Goal: Transaction & Acquisition: Purchase product/service

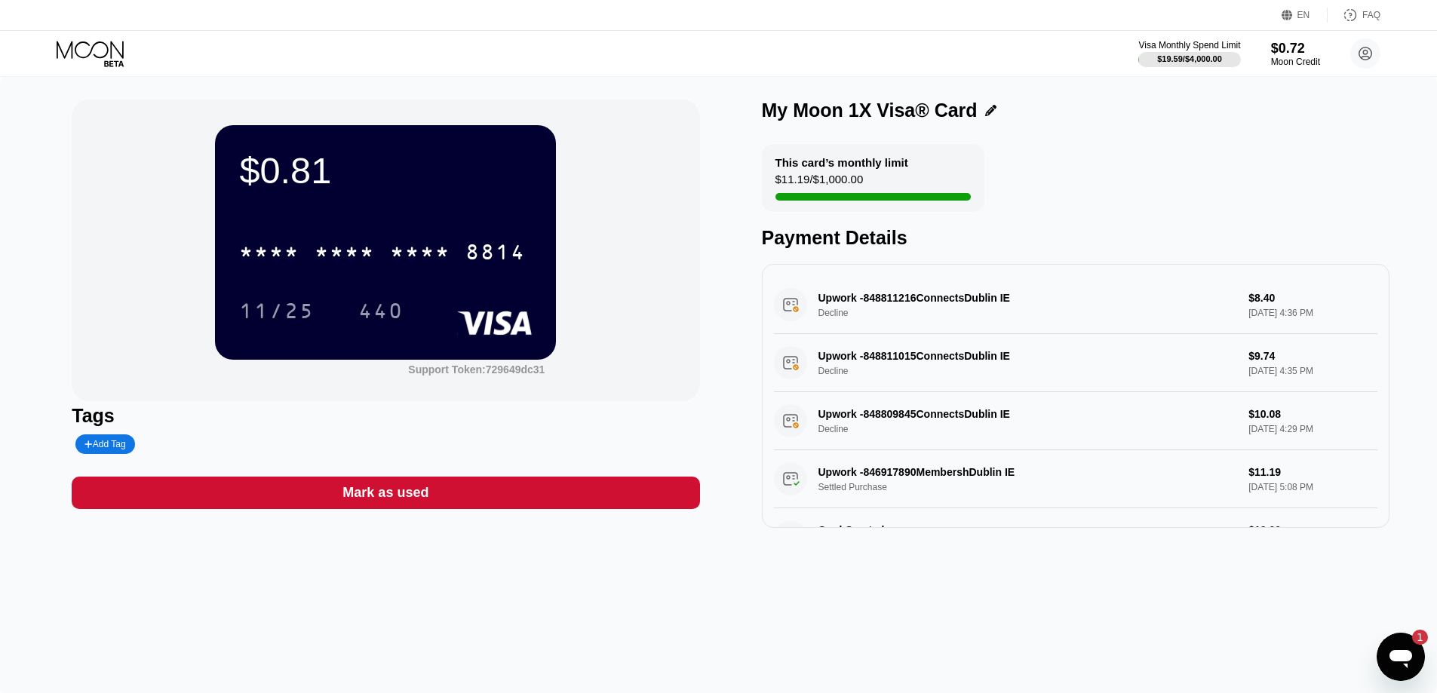
click at [117, 55] on icon at bounding box center [92, 54] width 70 height 26
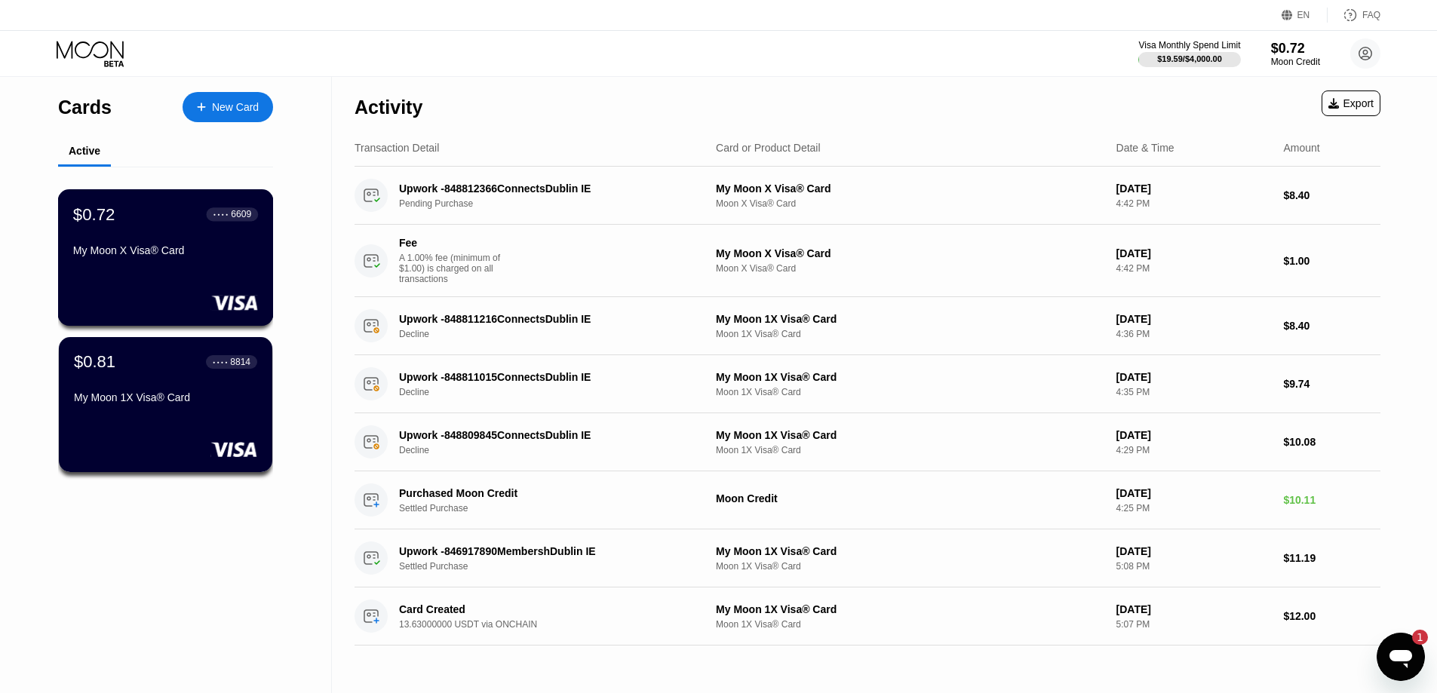
click at [182, 224] on div "$0.72 ● ● ● ● 6609" at bounding box center [165, 214] width 185 height 20
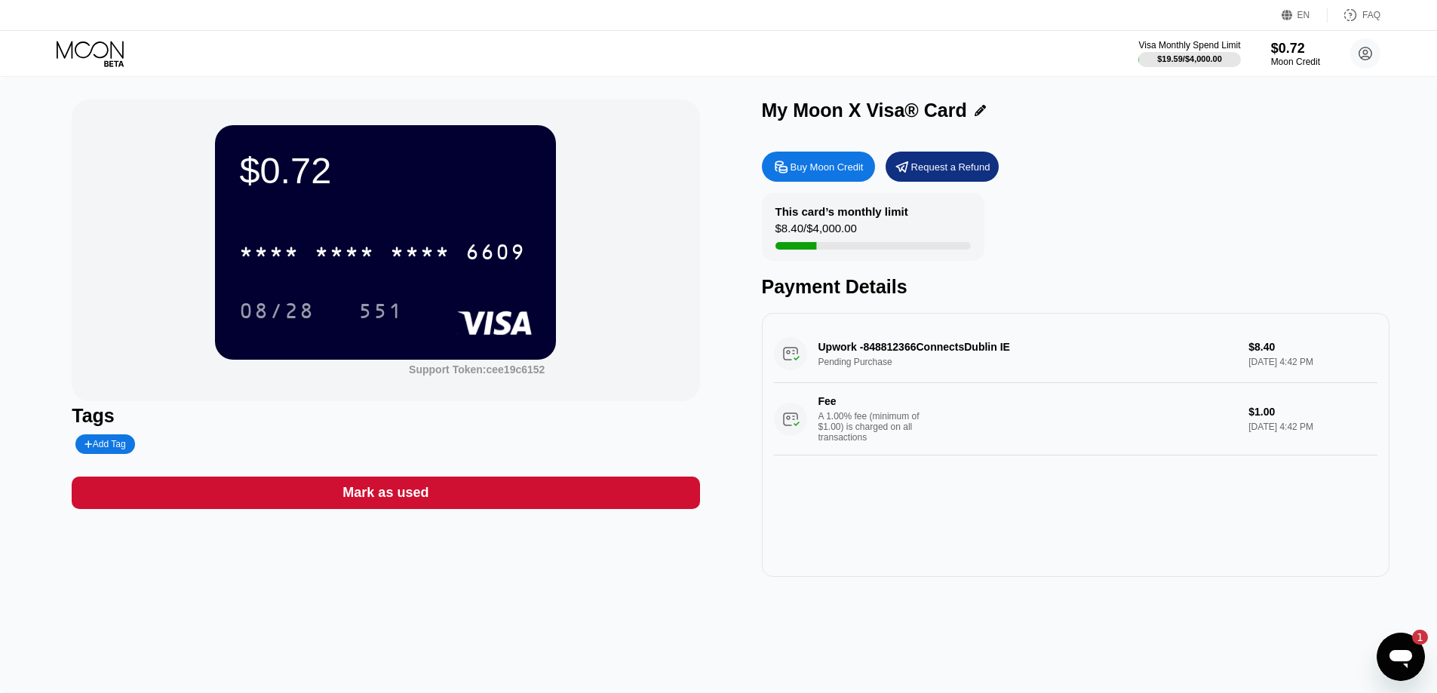
click at [820, 174] on div "Buy Moon Credit" at bounding box center [827, 167] width 73 height 13
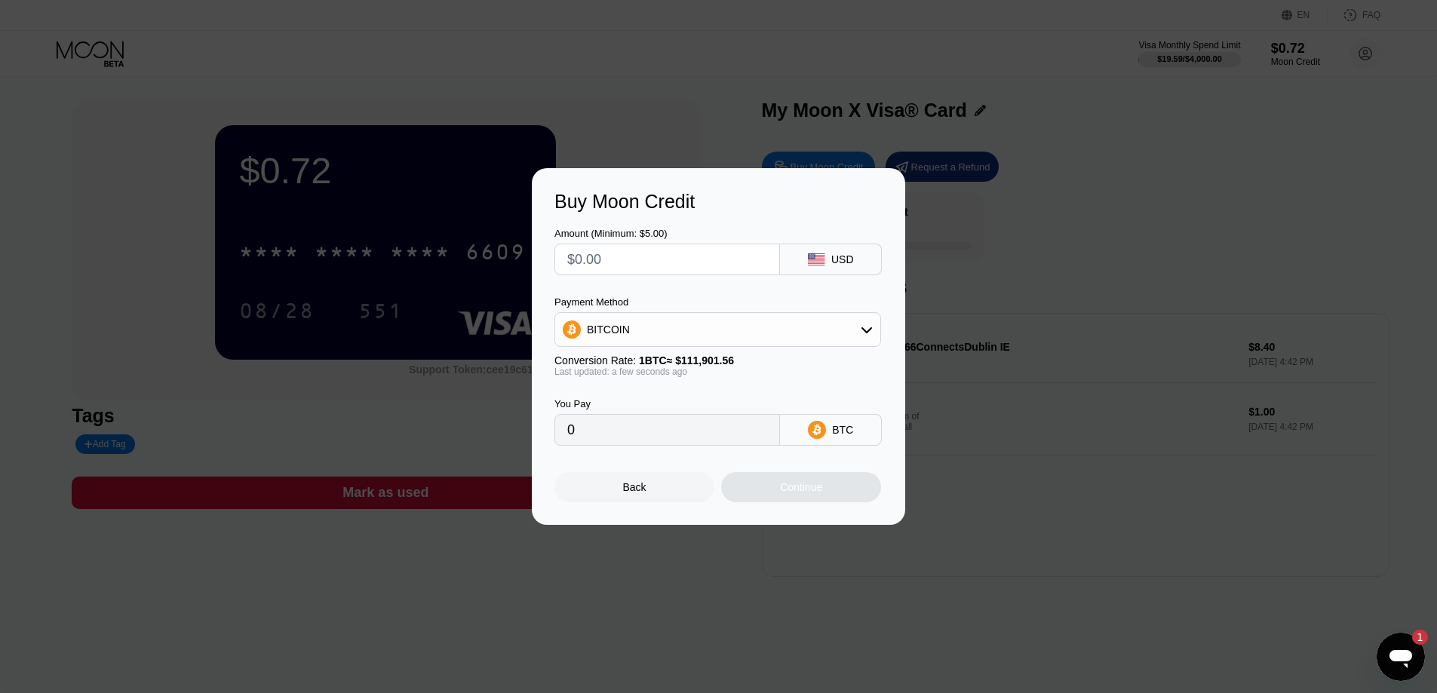
click at [638, 256] on input "text" at bounding box center [667, 259] width 200 height 30
type input "$6"
type input "0.00005362"
type input "$6.1"
type input "0.00005452"
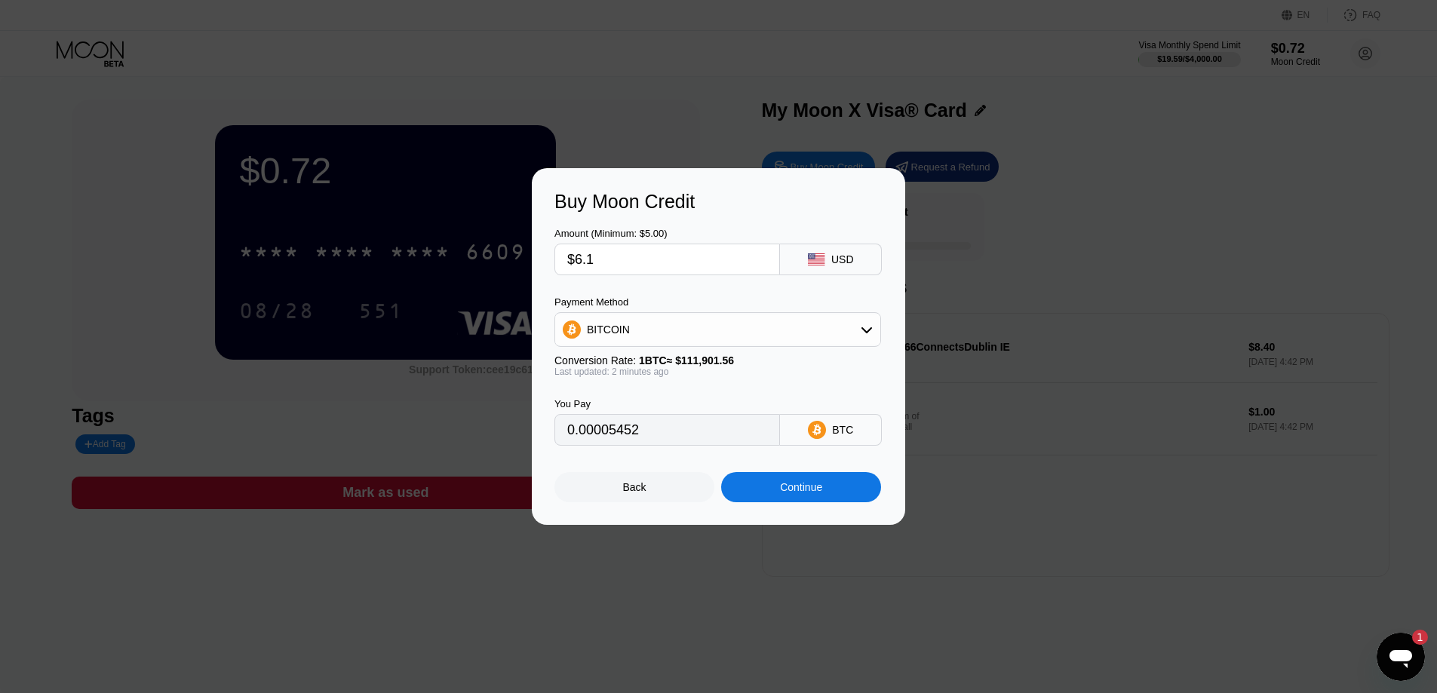
type input "$6.19"
type input "0.00005532"
type input "$6.19"
click at [690, 352] on div "Payment Method BITCOIN Conversion Rate: 1 BTC ≈ $111,901.56 Last updated: 2 min…" at bounding box center [718, 337] width 327 height 81
click at [684, 340] on div "BITCOIN" at bounding box center [717, 330] width 325 height 30
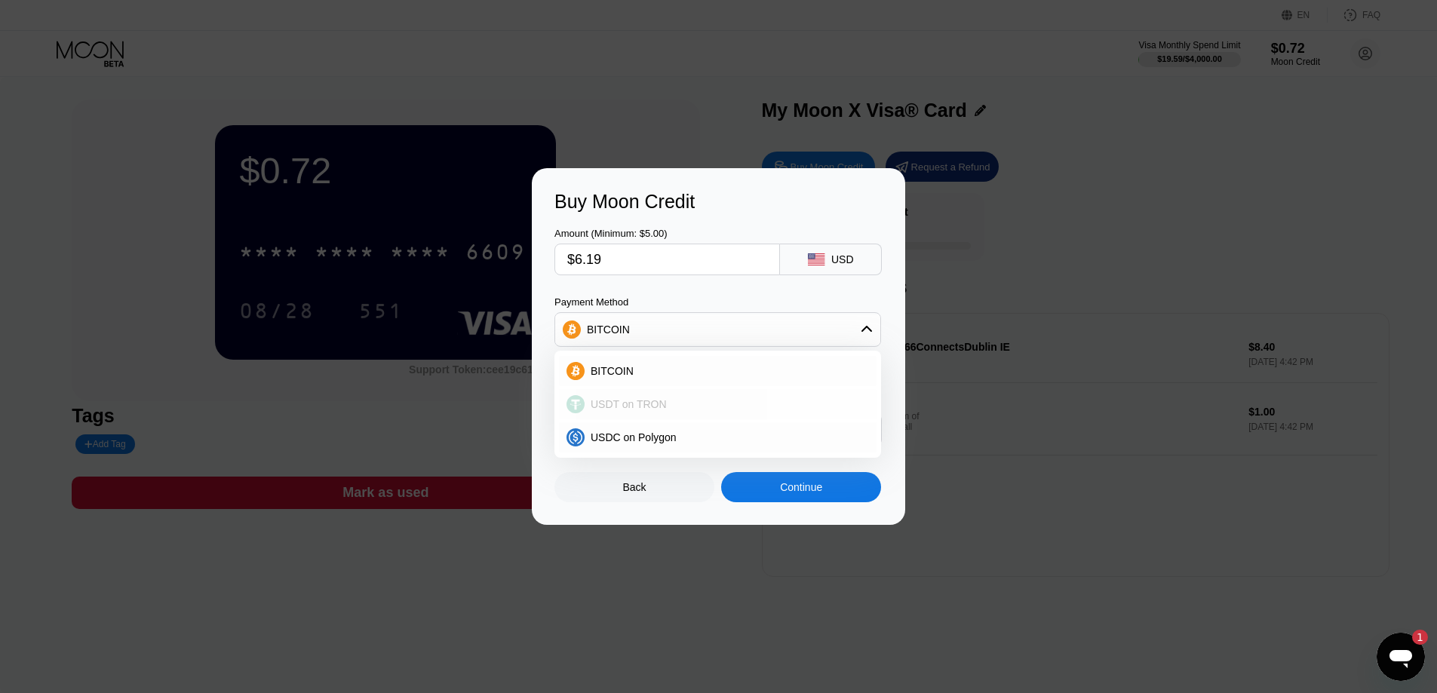
click at [657, 399] on span "USDT on TRON" at bounding box center [629, 404] width 76 height 12
type input "6.25"
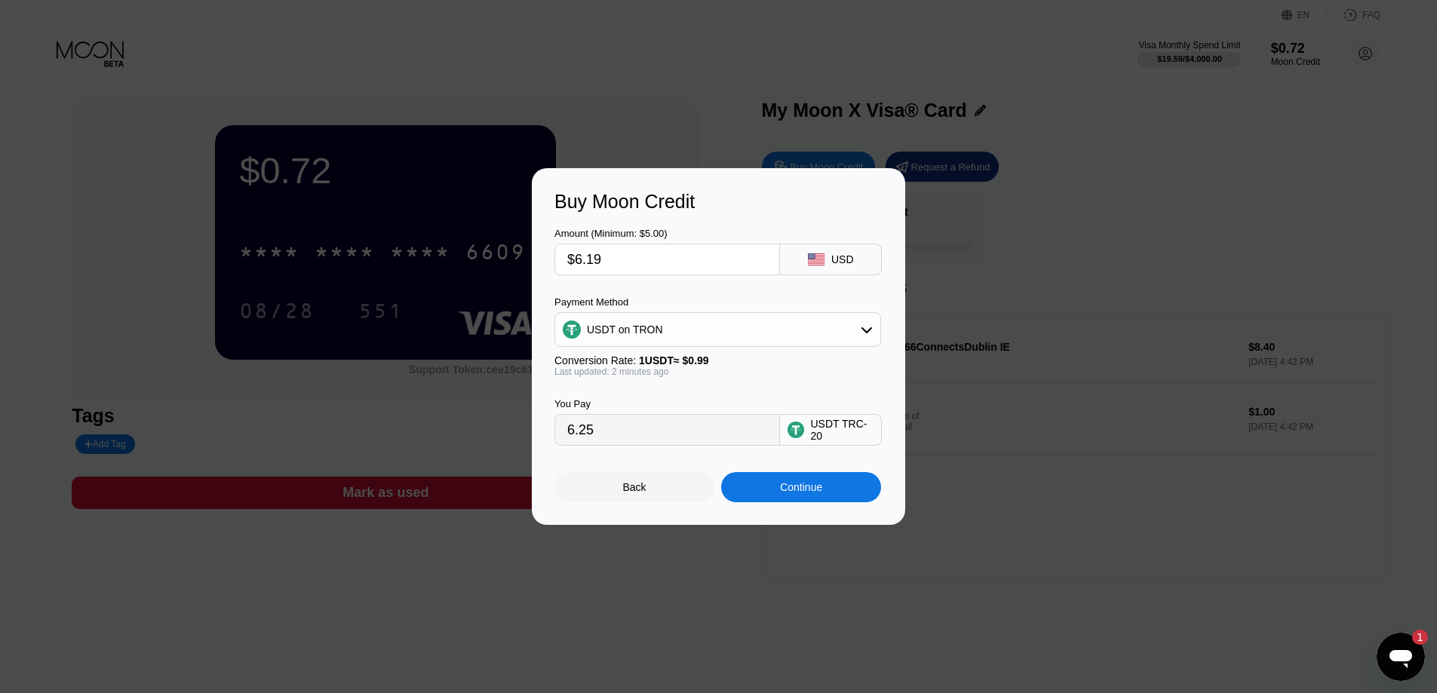
drag, startPoint x: 575, startPoint y: 254, endPoint x: 564, endPoint y: 253, distance: 10.6
click at [564, 253] on div "$6.19" at bounding box center [668, 260] width 226 height 32
click at [626, 256] on input "$6.19" at bounding box center [667, 259] width 200 height 30
type input "$6.1"
type input "6.16"
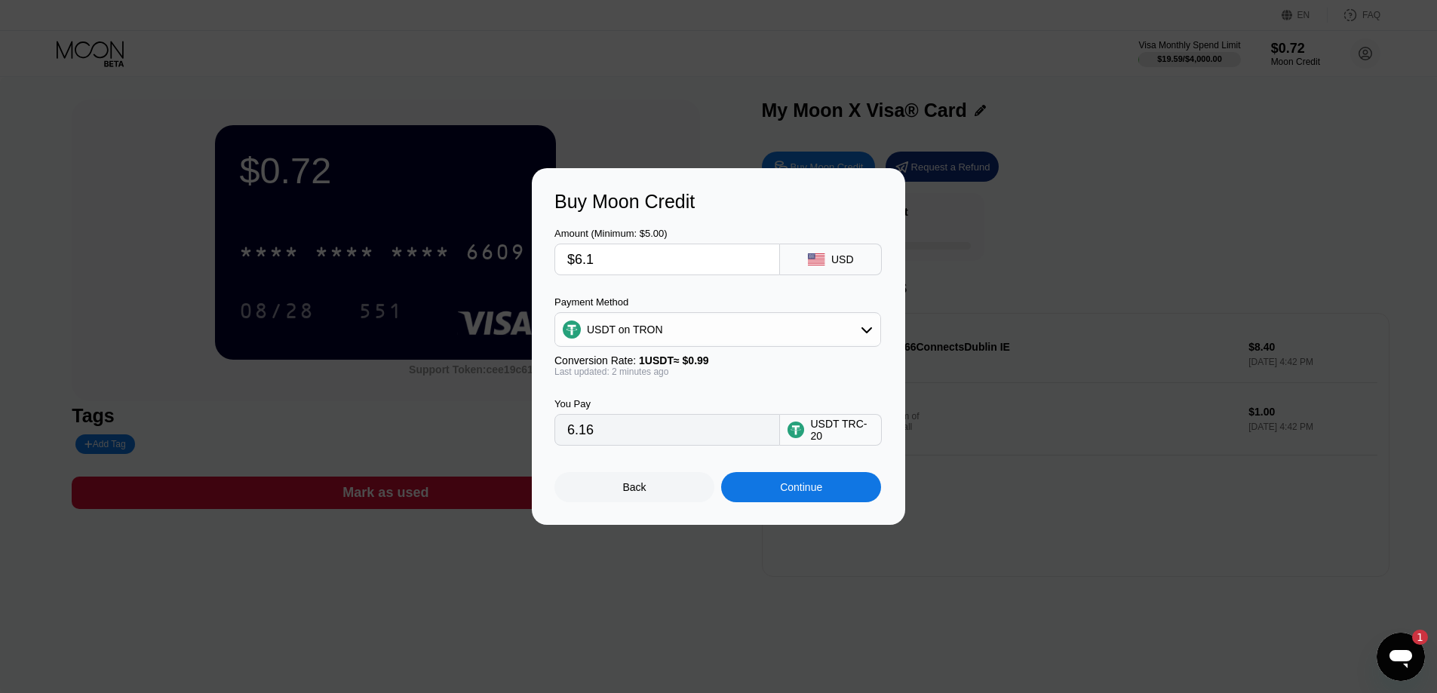
type input "$6."
type input "6.06"
type input "$6.1"
type input "6.16"
type input "$6.13"
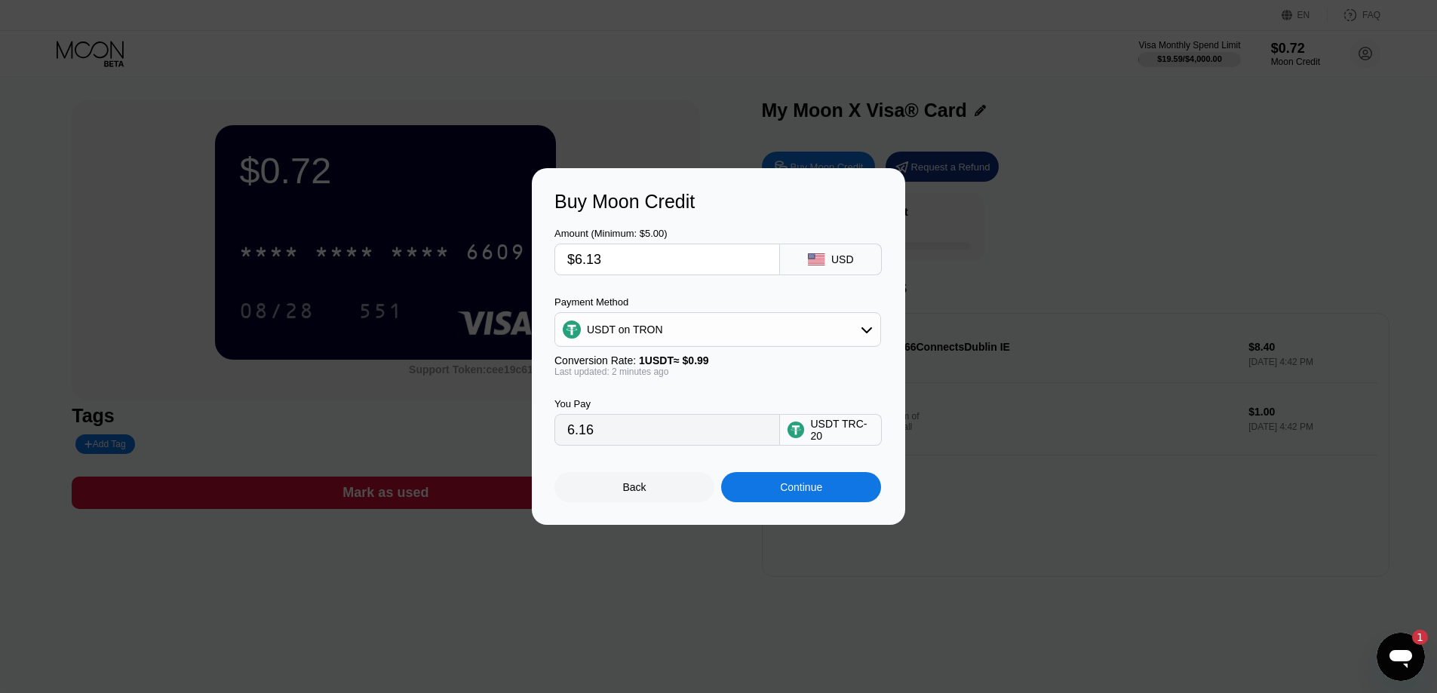
type input "6.19"
type input "$6.13"
click at [817, 493] on div "Continue" at bounding box center [801, 487] width 42 height 12
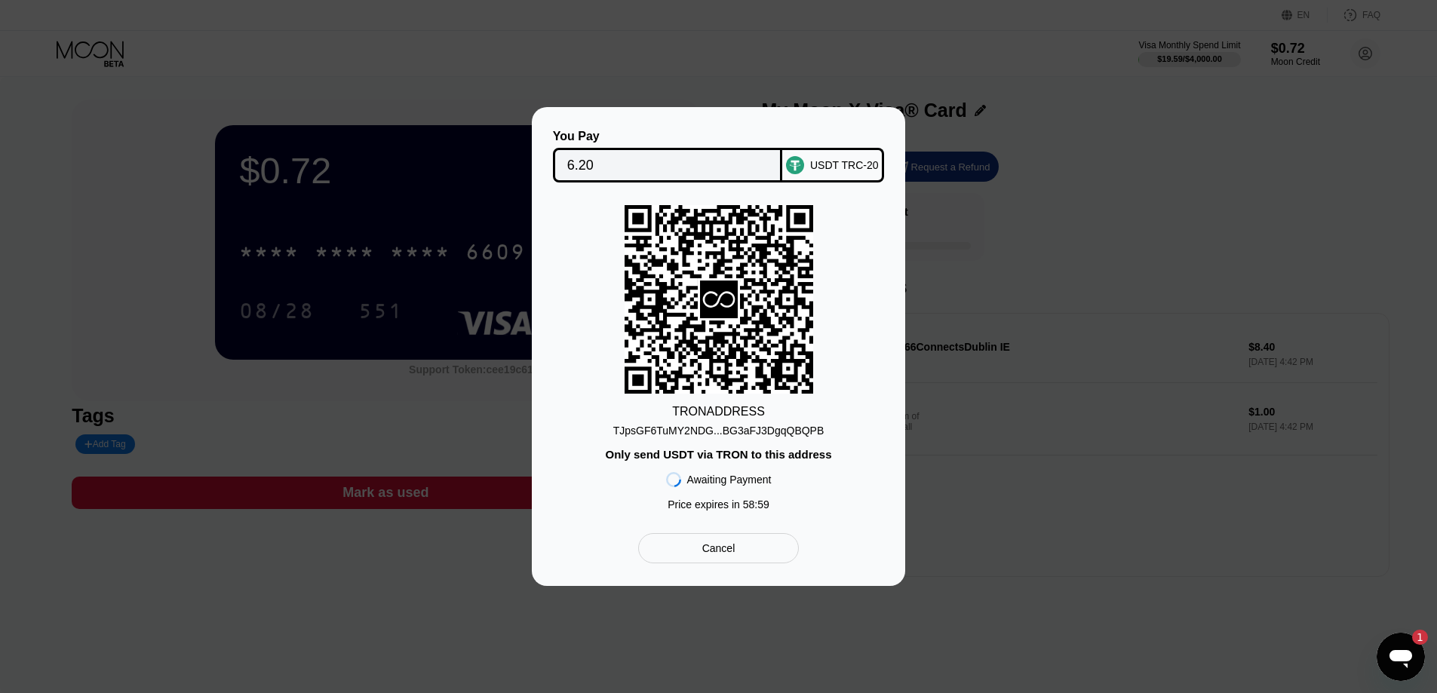
click at [733, 425] on div "TJpsGF6TuMY2NDG...BG3aFJ3DgqQBQPB" at bounding box center [718, 431] width 211 height 12
click at [740, 546] on div "Cancel" at bounding box center [718, 548] width 161 height 30
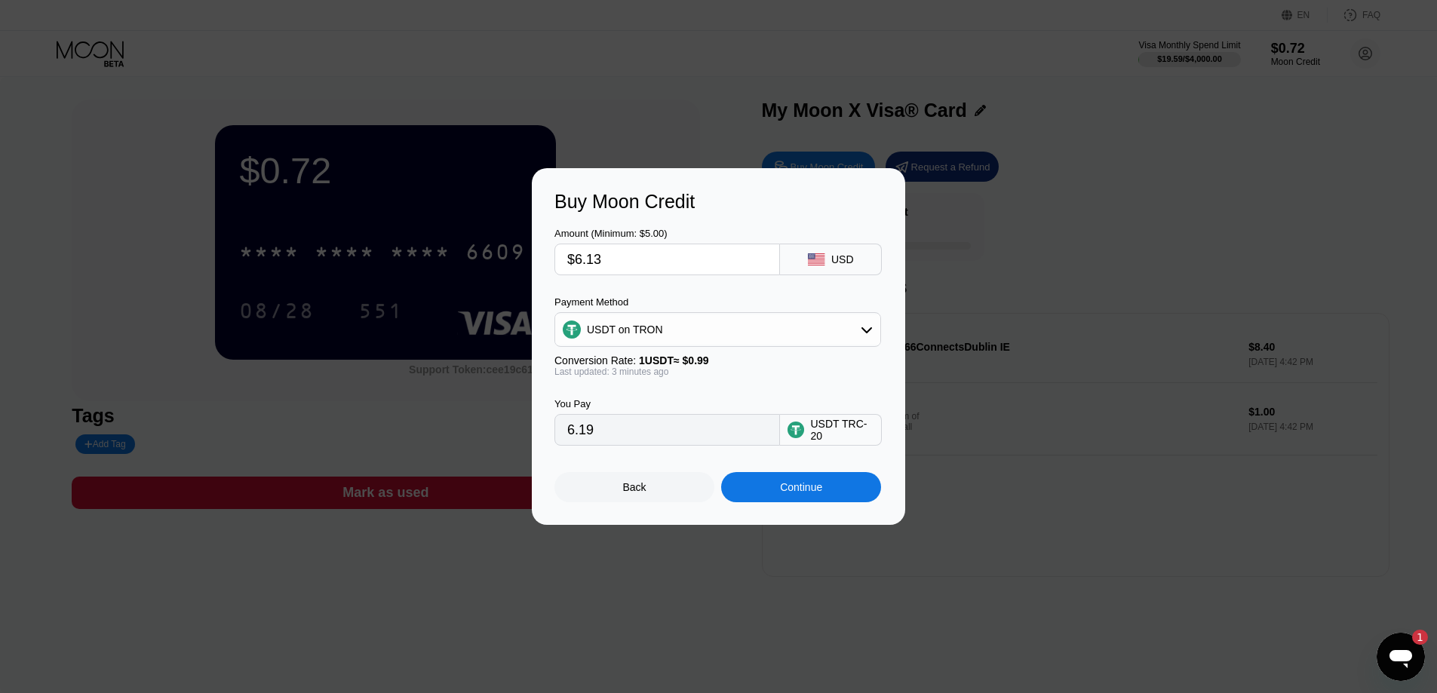
click at [621, 257] on input "$6.13" at bounding box center [667, 259] width 200 height 30
type input "$6.1"
type input "6.16"
type input "$6."
type input "6.06"
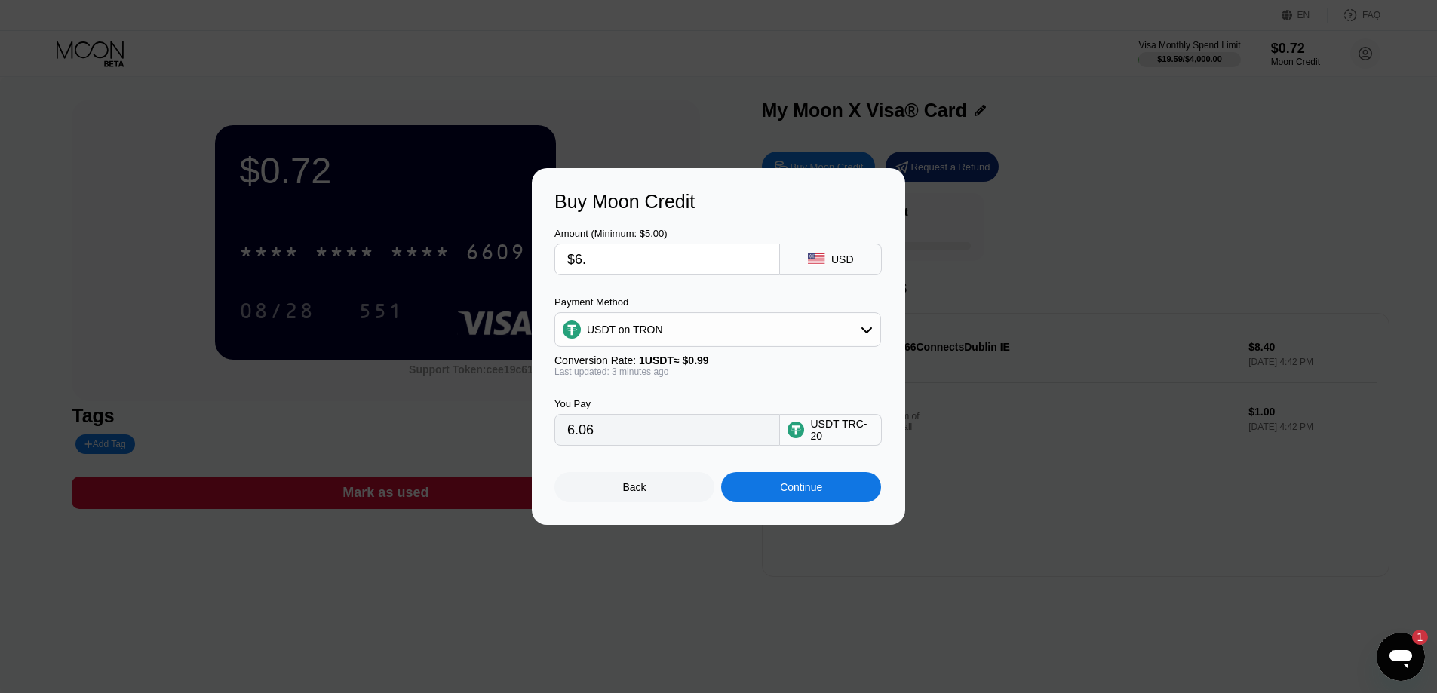
type input "$6.1"
type input "6.16"
click at [838, 489] on div "Continue" at bounding box center [801, 487] width 160 height 30
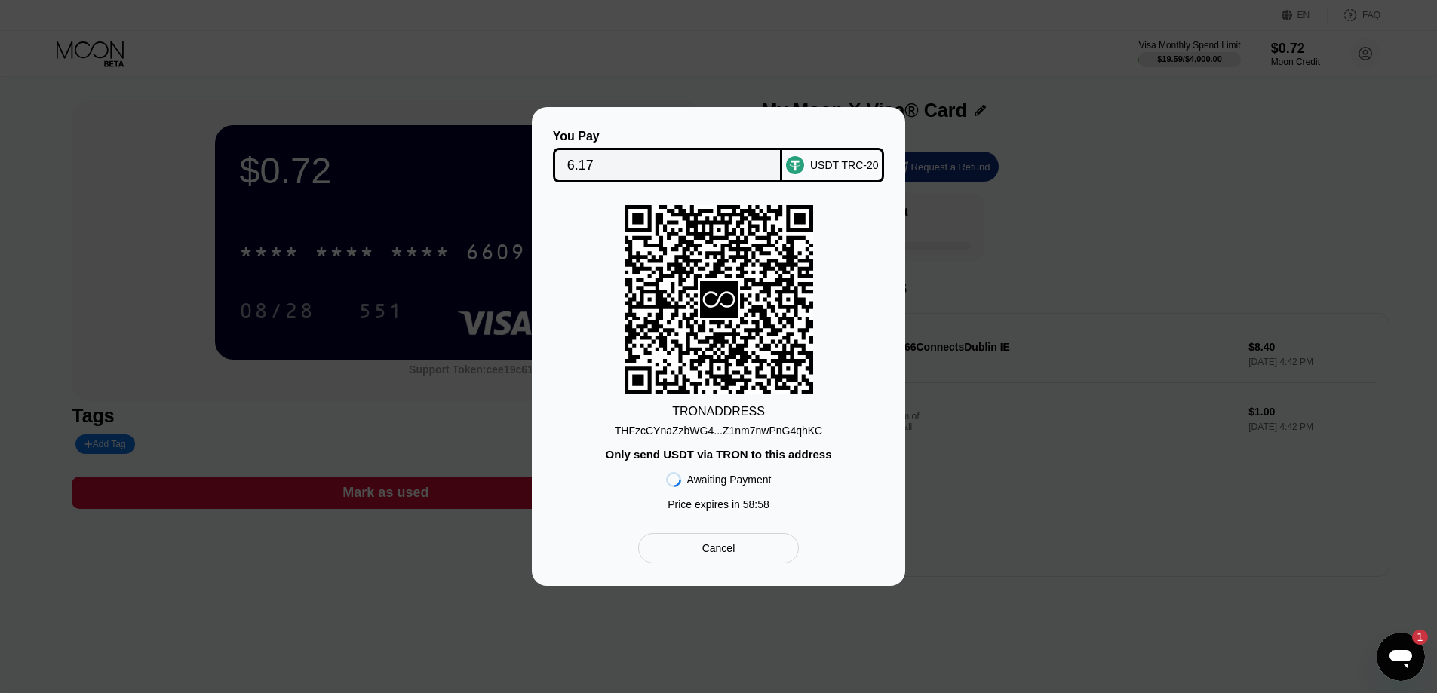
click at [742, 432] on div "THFzcCYnaZzbWG4...Z1nm7nwPnG4qhKC" at bounding box center [719, 431] width 208 height 12
click at [607, 164] on input "6.17" at bounding box center [667, 165] width 201 height 30
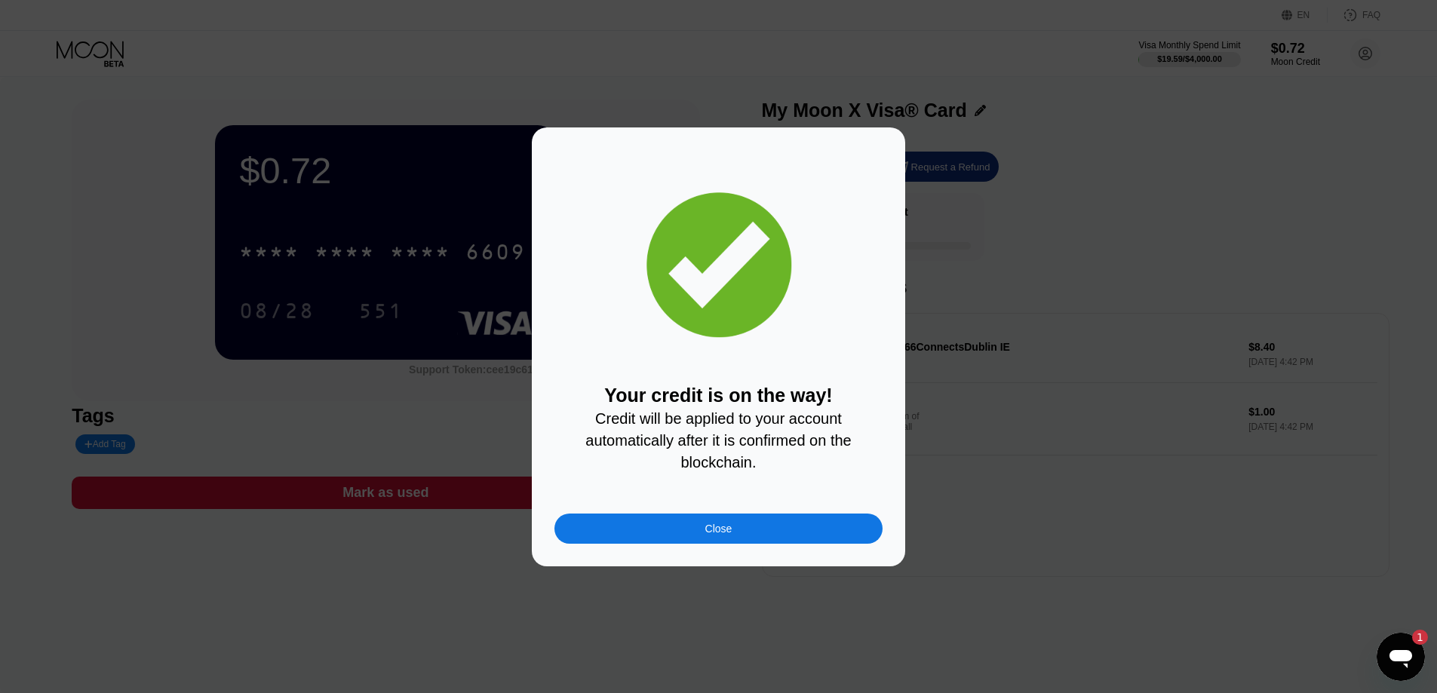
click at [760, 527] on div "Close" at bounding box center [719, 529] width 328 height 30
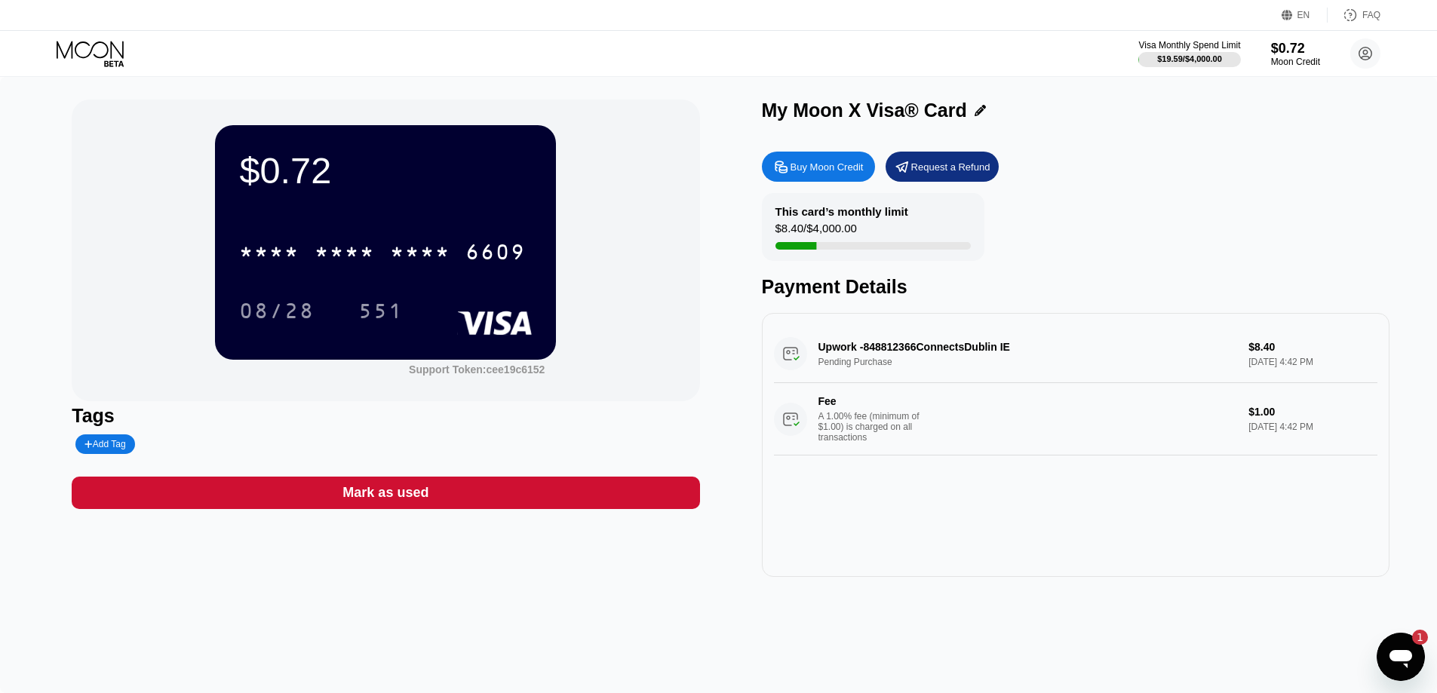
click at [1151, 194] on div "Buy Moon Credit Request a Refund This card’s monthly limit $8.40 / $4,000.00 Pa…" at bounding box center [1076, 360] width 628 height 433
click at [1293, 52] on div "$0.72" at bounding box center [1296, 48] width 51 height 16
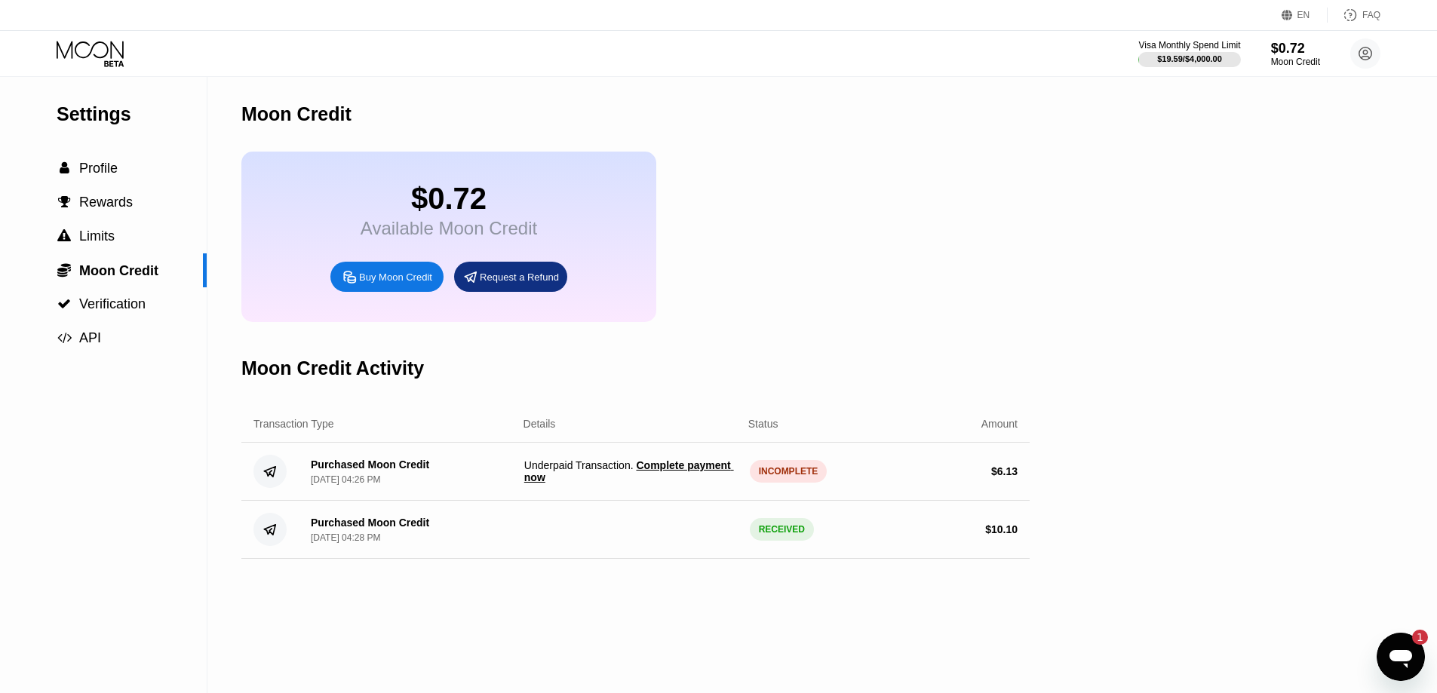
click at [668, 479] on span "Complete payment now" at bounding box center [629, 472] width 210 height 24
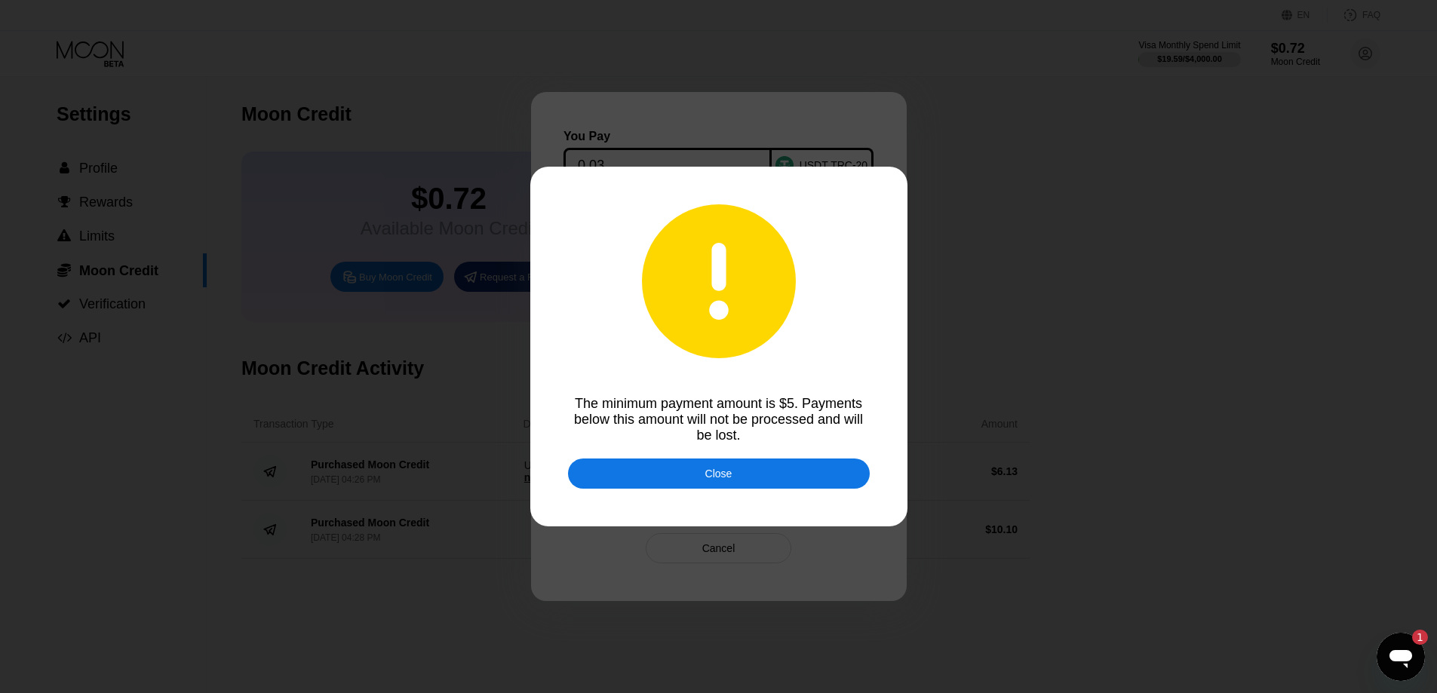
click at [798, 466] on div "Close" at bounding box center [719, 474] width 302 height 30
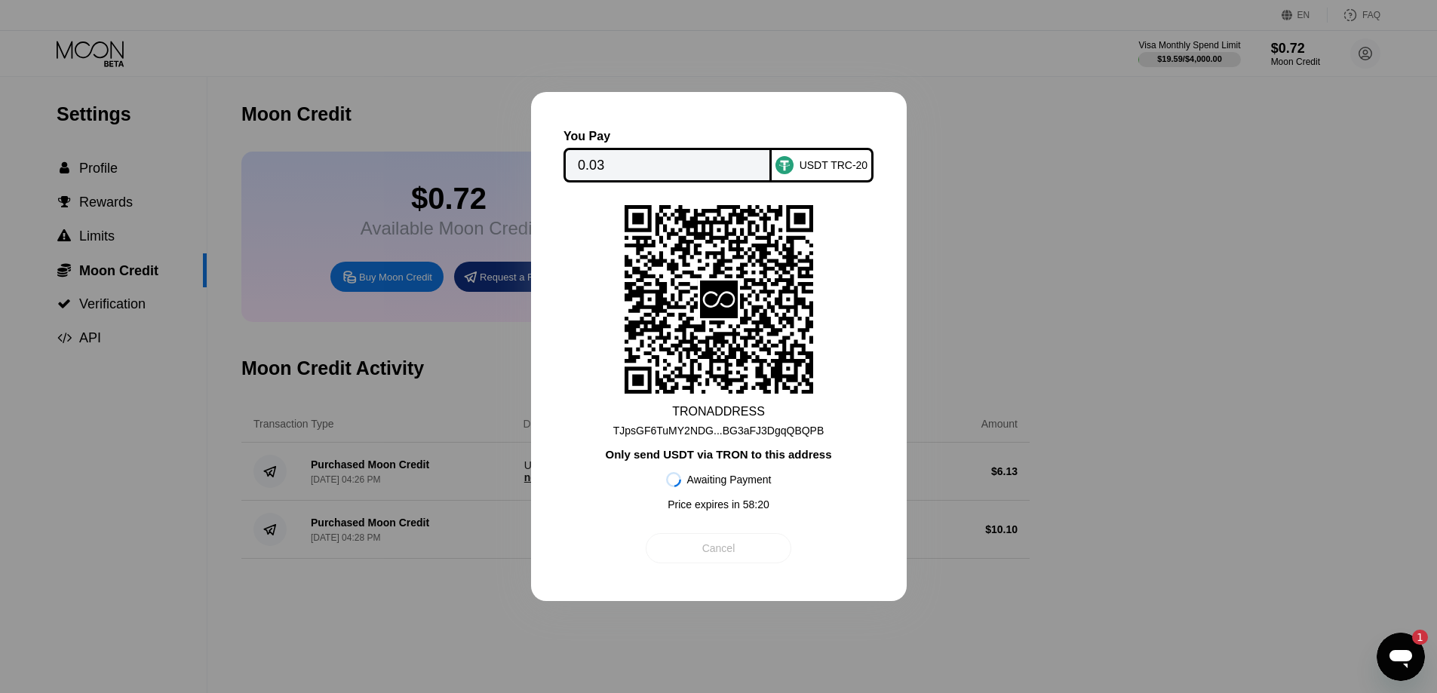
click at [681, 561] on div "Cancel" at bounding box center [719, 548] width 146 height 30
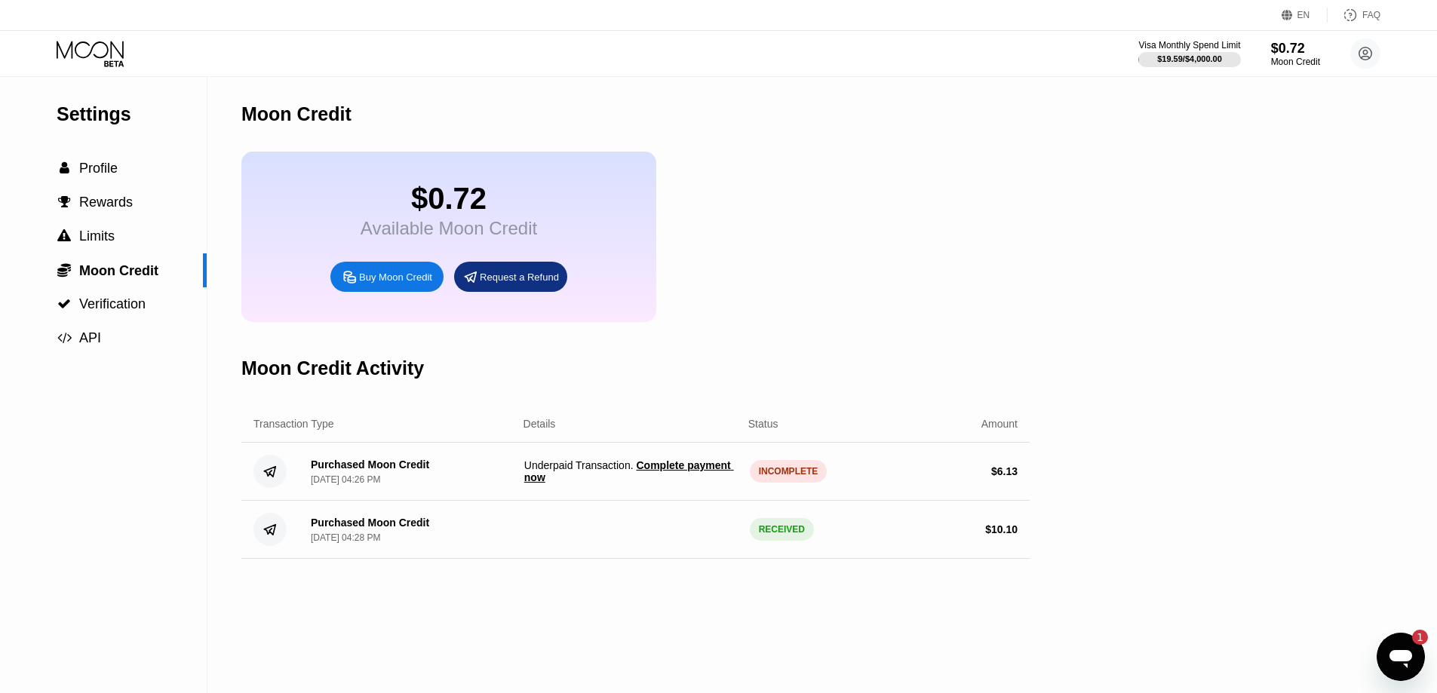
click at [1410, 647] on icon "Open messaging window, 1 unread message" at bounding box center [1401, 657] width 27 height 27
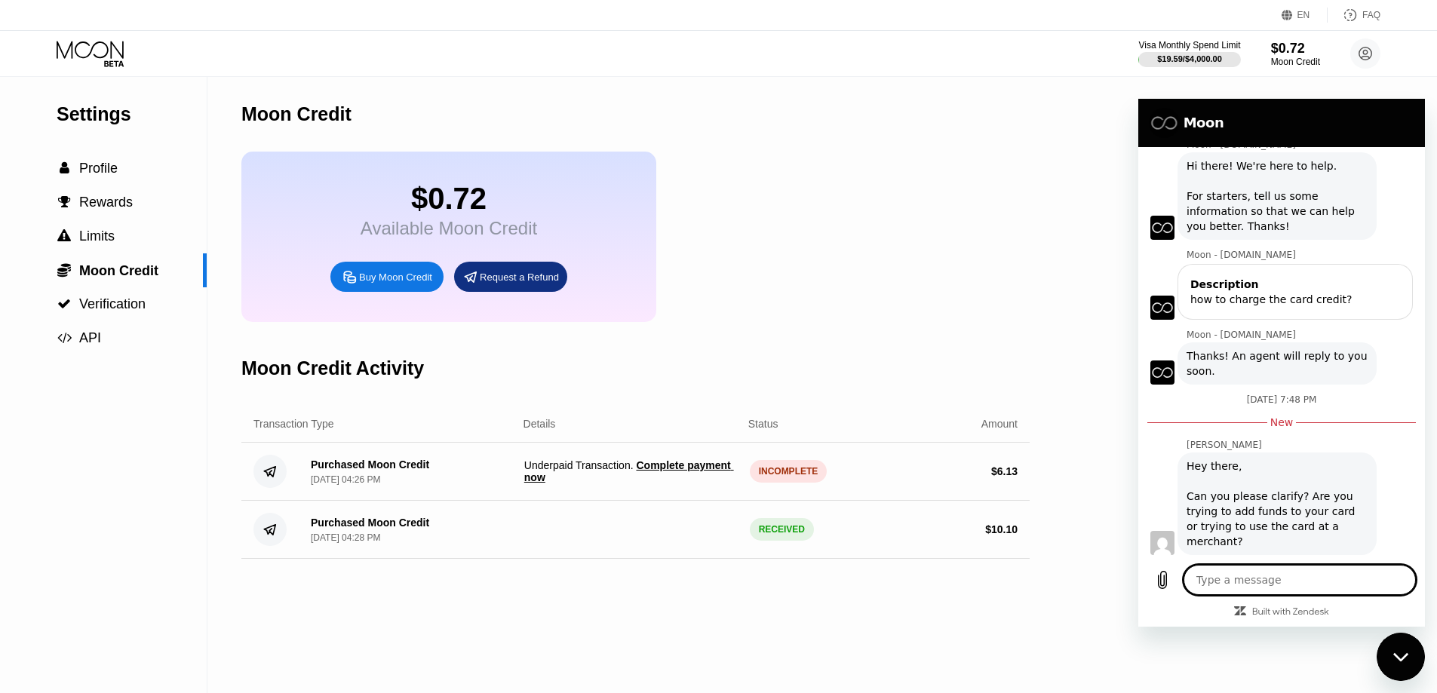
scroll to position [55, 0]
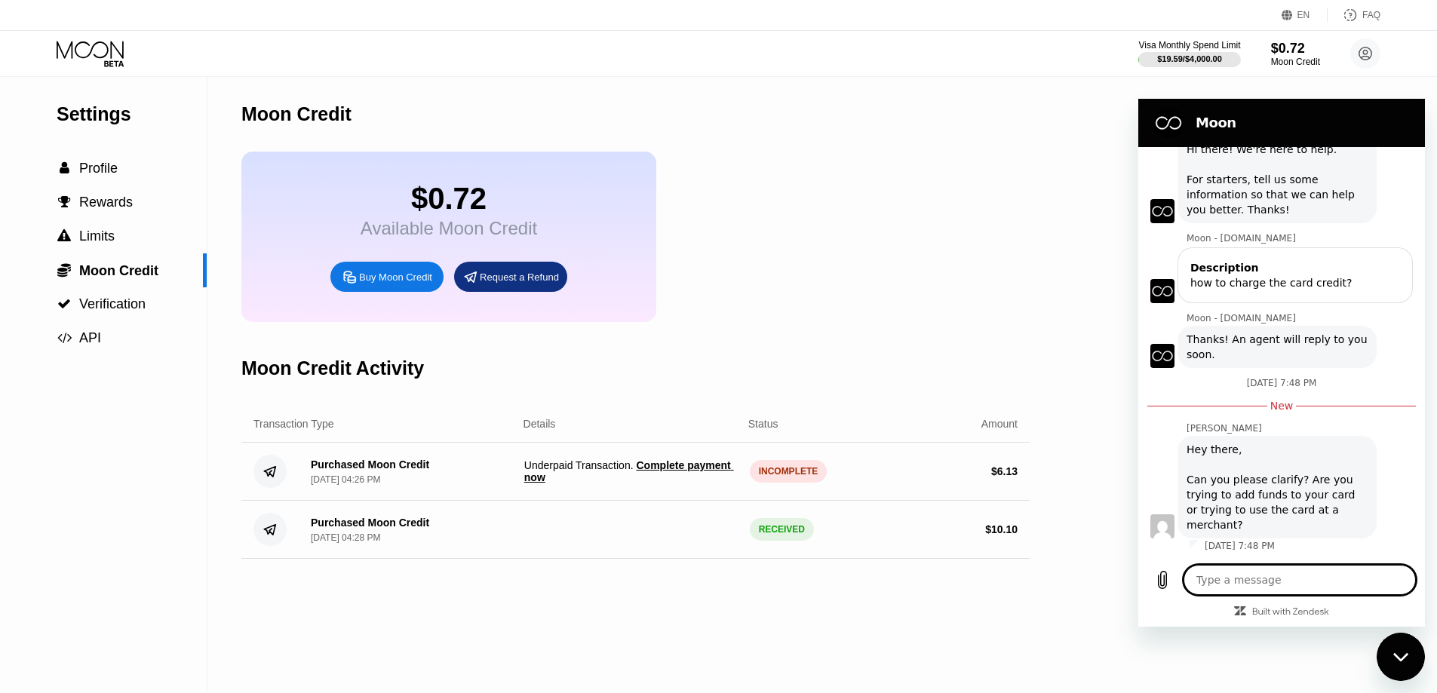
click at [1010, 387] on div "Moon Credit Activity" at bounding box center [635, 368] width 789 height 75
click at [1400, 648] on div "Close messaging window" at bounding box center [1401, 657] width 45 height 45
type textarea "x"
